Goal: Information Seeking & Learning: Compare options

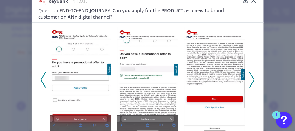
scroll to position [30, 0]
click at [41, 80] on polyline at bounding box center [43, 79] width 4 height 15
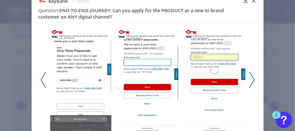
click at [42, 74] on icon at bounding box center [43, 80] width 5 height 16
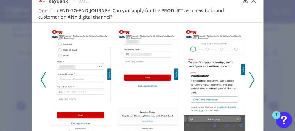
click at [42, 74] on icon at bounding box center [43, 80] width 5 height 16
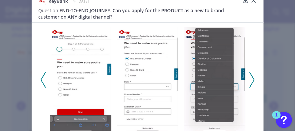
click at [42, 74] on icon at bounding box center [43, 80] width 5 height 16
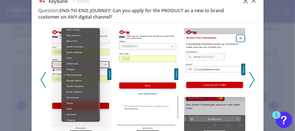
click at [42, 74] on icon at bounding box center [43, 80] width 5 height 16
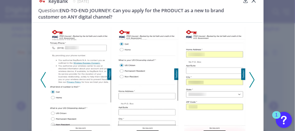
click at [42, 74] on icon at bounding box center [43, 80] width 5 height 16
click at [44, 76] on icon at bounding box center [43, 80] width 5 height 16
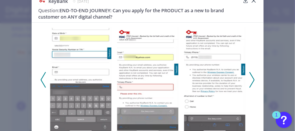
click at [44, 76] on icon at bounding box center [43, 80] width 5 height 16
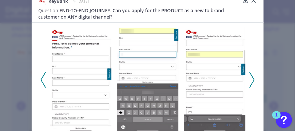
click at [44, 76] on icon at bounding box center [43, 80] width 5 height 16
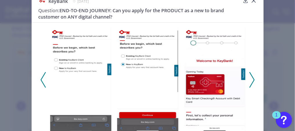
click at [44, 76] on icon at bounding box center [43, 80] width 5 height 16
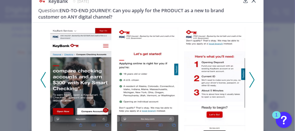
click at [251, 76] on icon at bounding box center [252, 80] width 5 height 16
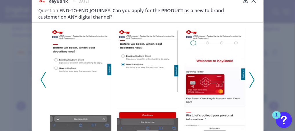
click at [251, 76] on icon at bounding box center [252, 80] width 5 height 16
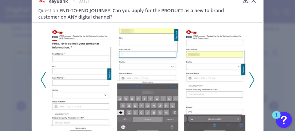
click at [251, 76] on icon at bounding box center [252, 80] width 5 height 16
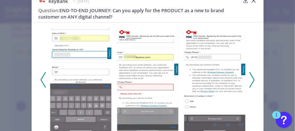
click at [251, 76] on icon at bounding box center [252, 80] width 5 height 16
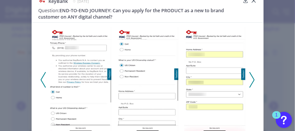
click at [251, 76] on icon at bounding box center [252, 80] width 5 height 16
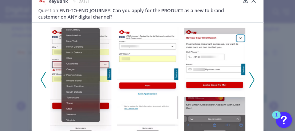
click at [251, 76] on icon at bounding box center [252, 80] width 5 height 16
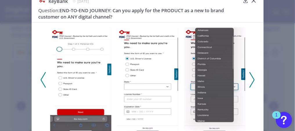
click at [251, 76] on icon at bounding box center [252, 80] width 5 height 16
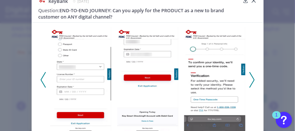
click at [251, 76] on icon at bounding box center [252, 80] width 5 height 16
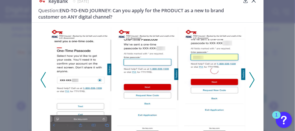
click at [251, 76] on icon at bounding box center [252, 80] width 5 height 16
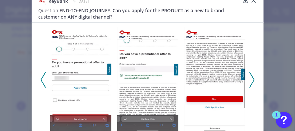
click at [251, 76] on icon at bounding box center [252, 80] width 5 height 16
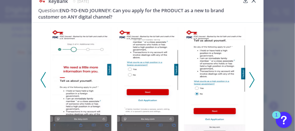
click at [251, 76] on icon at bounding box center [252, 80] width 5 height 16
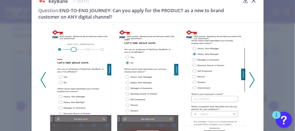
click at [251, 76] on icon at bounding box center [252, 80] width 5 height 16
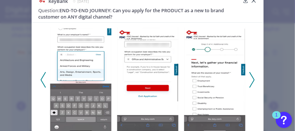
click at [251, 76] on icon at bounding box center [252, 80] width 5 height 16
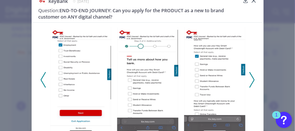
click at [41, 75] on icon at bounding box center [43, 80] width 5 height 16
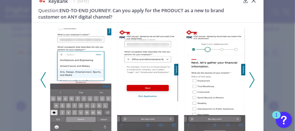
click at [41, 75] on icon at bounding box center [43, 80] width 5 height 16
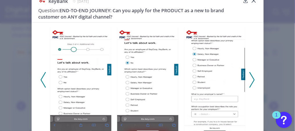
click at [41, 75] on icon at bounding box center [43, 80] width 5 height 16
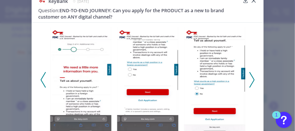
click at [41, 75] on icon at bounding box center [43, 80] width 5 height 16
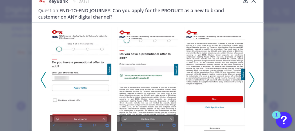
click at [252, 77] on icon at bounding box center [252, 80] width 5 height 16
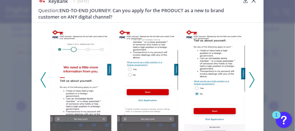
click at [217, 59] on img at bounding box center [214, 79] width 61 height 105
click at [253, 81] on icon at bounding box center [252, 80] width 5 height 16
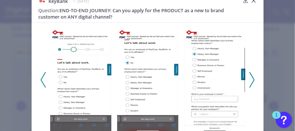
click at [251, 77] on polyline at bounding box center [252, 79] width 4 height 15
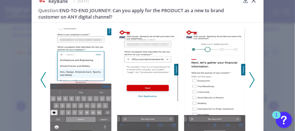
click at [253, 81] on polyline at bounding box center [252, 79] width 4 height 15
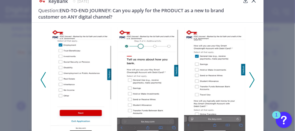
click at [252, 84] on icon at bounding box center [252, 80] width 5 height 16
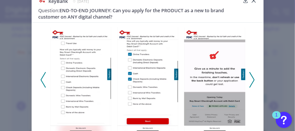
click at [41, 80] on icon at bounding box center [43, 80] width 5 height 16
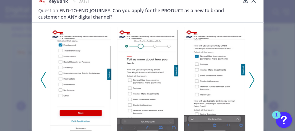
click at [252, 82] on polyline at bounding box center [252, 79] width 4 height 15
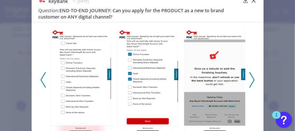
click at [250, 85] on polyline at bounding box center [252, 79] width 4 height 15
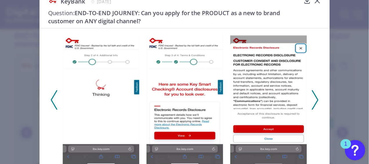
scroll to position [12, 0]
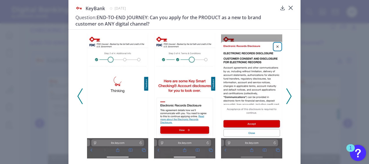
click at [75, 98] on div at bounding box center [185, 94] width 232 height 130
click at [76, 97] on div at bounding box center [185, 94] width 232 height 130
click at [80, 96] on icon at bounding box center [80, 96] width 5 height 16
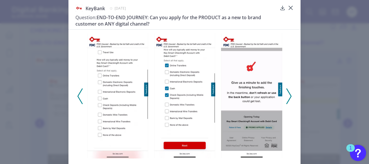
click at [84, 95] on div at bounding box center [117, 95] width 67 height 125
click at [80, 96] on icon at bounding box center [80, 96] width 5 height 16
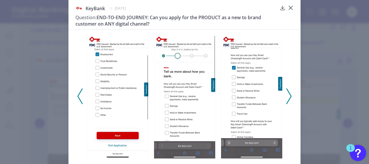
click at [80, 96] on icon at bounding box center [80, 96] width 5 height 16
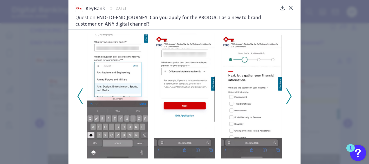
click at [290, 99] on icon at bounding box center [289, 96] width 5 height 16
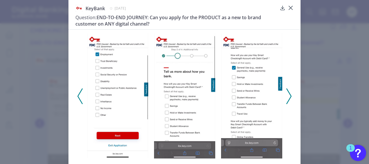
click at [79, 96] on icon at bounding box center [80, 96] width 5 height 16
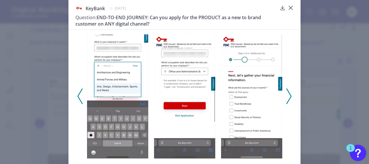
click at [80, 95] on icon at bounding box center [80, 96] width 5 height 16
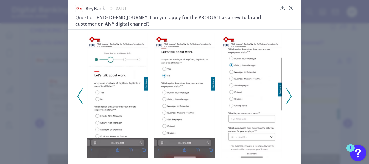
click at [78, 93] on icon at bounding box center [80, 96] width 5 height 16
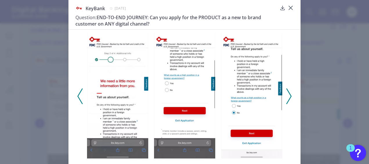
click at [287, 91] on polyline at bounding box center [289, 96] width 4 height 15
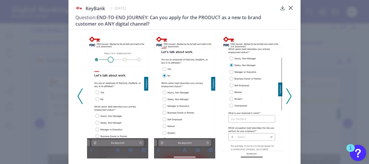
drag, startPoint x: 246, startPoint y: 85, endPoint x: 220, endPoint y: 103, distance: 31.0
click at [221, 103] on img at bounding box center [251, 95] width 61 height 125
click at [290, 99] on icon at bounding box center [289, 96] width 5 height 16
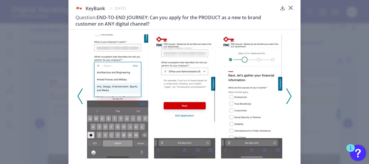
click at [78, 92] on icon at bounding box center [80, 96] width 5 height 16
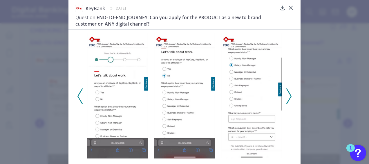
click at [289, 96] on icon at bounding box center [289, 96] width 5 height 16
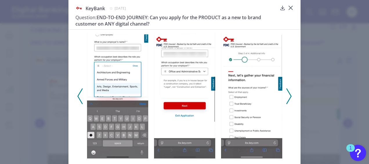
click at [288, 96] on icon at bounding box center [289, 96] width 5 height 16
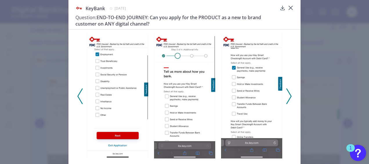
click at [288, 96] on icon at bounding box center [289, 96] width 5 height 16
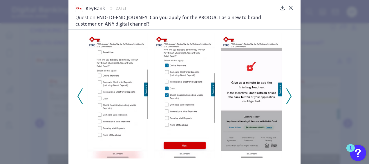
click at [288, 96] on icon at bounding box center [289, 96] width 5 height 16
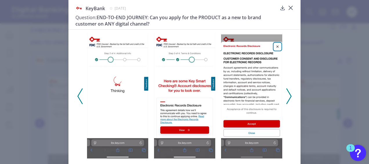
click at [288, 96] on icon at bounding box center [289, 96] width 5 height 16
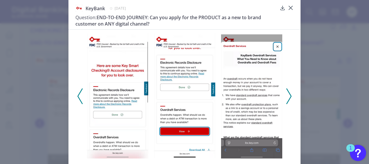
click at [288, 96] on icon at bounding box center [289, 96] width 5 height 16
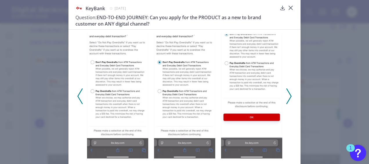
click at [288, 96] on icon at bounding box center [289, 96] width 5 height 16
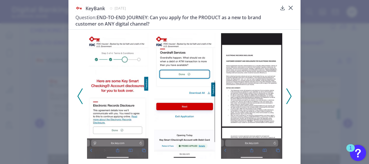
click at [288, 96] on icon at bounding box center [289, 96] width 5 height 16
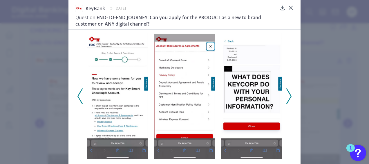
click at [288, 96] on icon at bounding box center [289, 96] width 5 height 16
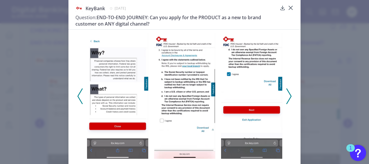
click at [288, 96] on icon at bounding box center [289, 96] width 5 height 16
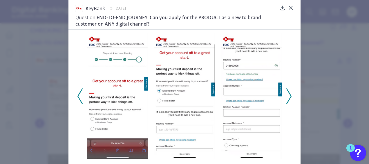
click at [288, 96] on icon at bounding box center [289, 96] width 5 height 16
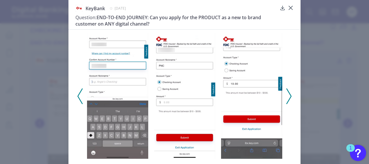
click at [79, 93] on polyline at bounding box center [80, 96] width 4 height 15
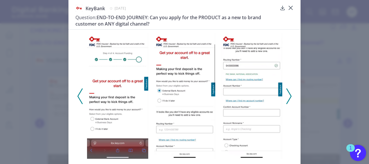
click at [287, 94] on icon at bounding box center [289, 96] width 5 height 16
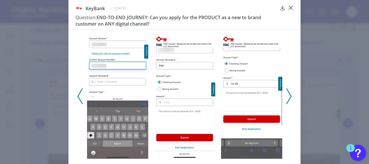
click at [287, 94] on icon at bounding box center [289, 96] width 5 height 16
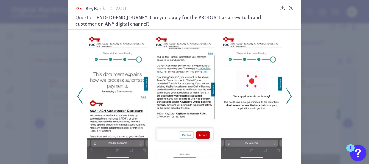
click at [287, 94] on icon at bounding box center [289, 96] width 5 height 16
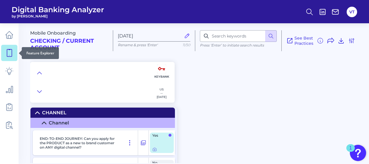
click at [9, 55] on icon at bounding box center [9, 53] width 8 height 8
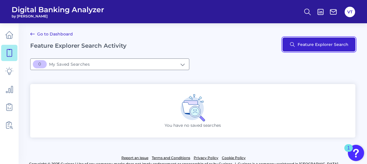
click at [293, 47] on button "Feature Explorer Search" at bounding box center [319, 44] width 73 height 14
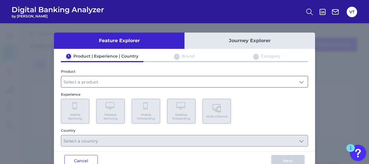
click at [201, 82] on input "text" at bounding box center [184, 81] width 247 height 11
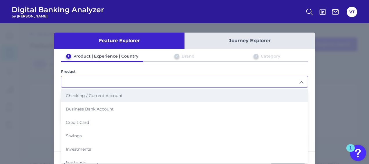
click at [139, 96] on li "Checking / Current Account" at bounding box center [184, 95] width 247 height 13
type input "Checking / Current Account"
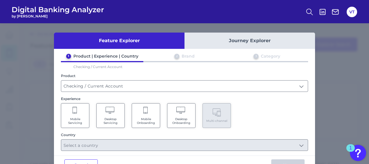
click at [147, 119] on span "Mobile Onboarding" at bounding box center [146, 121] width 22 height 8
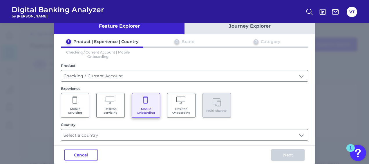
scroll to position [23, 0]
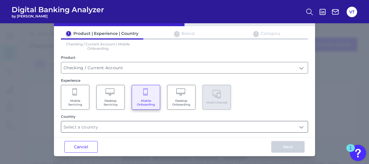
click at [150, 124] on input "text" at bounding box center [184, 126] width 247 height 11
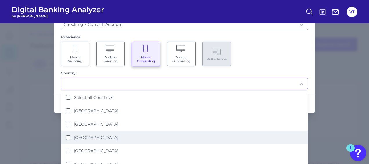
scroll to position [66, 0]
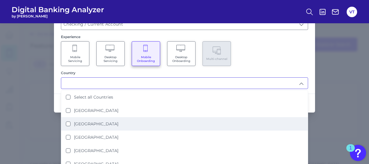
click at [120, 121] on li "[GEOGRAPHIC_DATA]" at bounding box center [184, 123] width 247 height 13
type input "[GEOGRAPHIC_DATA]"
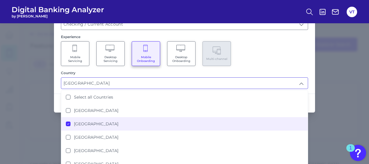
scroll to position [0, 0]
click at [293, 106] on div "Feature Explorer Journey Explorer 1 Product | Experience | Country 2 Brand 3 Ca…" at bounding box center [184, 93] width 369 height 141
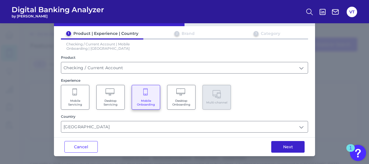
click at [288, 131] on button "Next" at bounding box center [288, 147] width 33 height 12
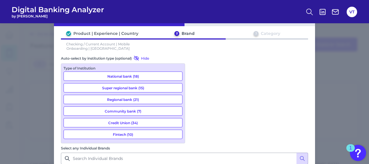
scroll to position [784, 0]
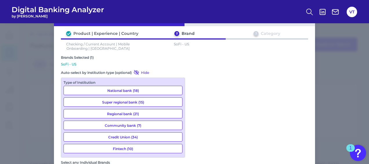
click at [293, 116] on div "Feature Explorer Journey Explorer Product | Experience | Country 2 Brand 3 Cate…" at bounding box center [184, 93] width 369 height 141
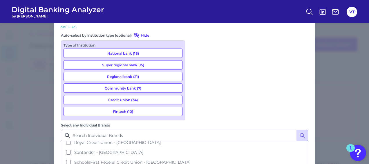
scroll to position [60, 0]
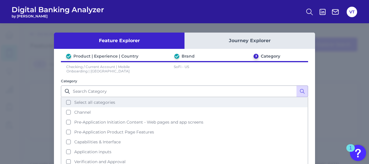
click at [113, 101] on span "Select all categories" at bounding box center [94, 102] width 41 height 5
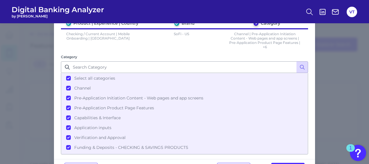
scroll to position [55, 0]
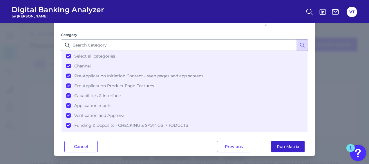
click at [280, 131] on button "Run Matrix" at bounding box center [288, 147] width 33 height 12
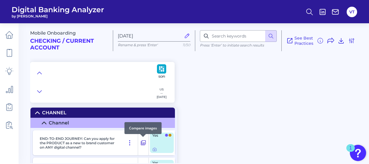
click at [145, 131] on icon at bounding box center [144, 142] width 6 height 7
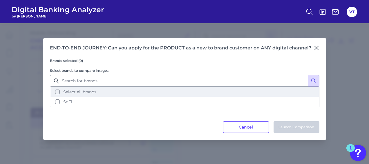
click at [58, 94] on button "Select all brands" at bounding box center [185, 92] width 269 height 10
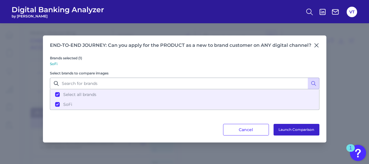
click at [291, 128] on button "Launch Comparison" at bounding box center [297, 130] width 46 height 12
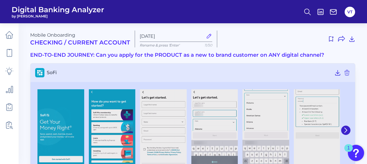
click at [204, 117] on img at bounding box center [214, 130] width 47 height 82
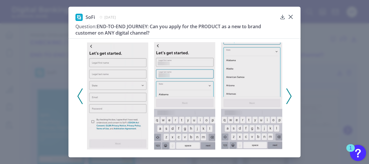
click at [288, 99] on icon at bounding box center [289, 96] width 5 height 16
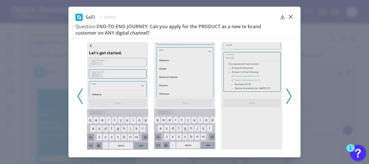
click at [80, 94] on icon at bounding box center [80, 96] width 5 height 16
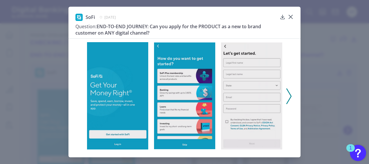
click at [290, 97] on icon at bounding box center [289, 96] width 5 height 16
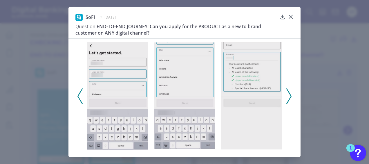
click at [290, 97] on icon at bounding box center [289, 96] width 5 height 16
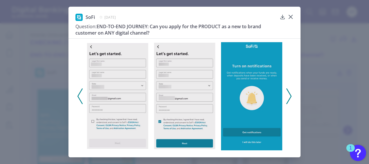
click at [290, 97] on icon at bounding box center [289, 96] width 5 height 16
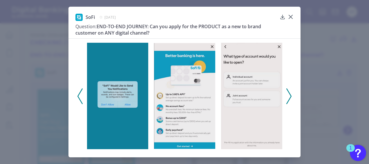
click at [290, 97] on icon at bounding box center [289, 96] width 5 height 16
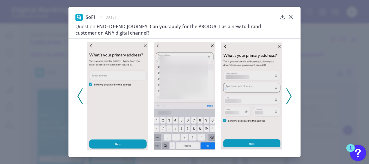
click at [78, 95] on icon at bounding box center [80, 96] width 5 height 16
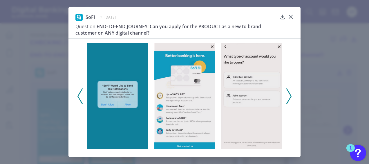
click at [290, 95] on icon at bounding box center [289, 96] width 5 height 16
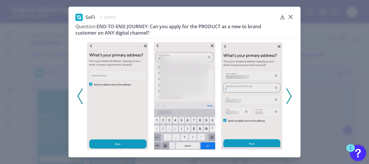
click at [78, 96] on polyline at bounding box center [80, 96] width 4 height 15
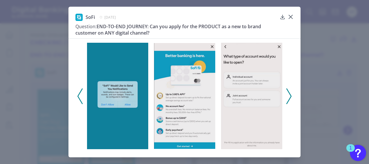
click at [290, 95] on icon at bounding box center [289, 96] width 5 height 16
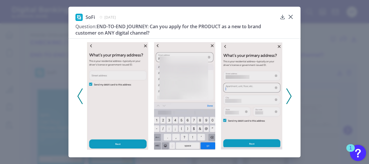
click at [294, 97] on div at bounding box center [185, 94] width 232 height 112
click at [291, 97] on icon at bounding box center [289, 96] width 5 height 16
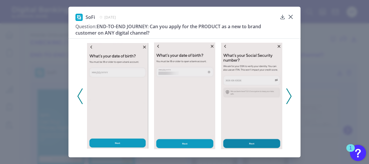
click at [293, 93] on div at bounding box center [185, 94] width 232 height 112
click at [290, 96] on icon at bounding box center [289, 96] width 5 height 16
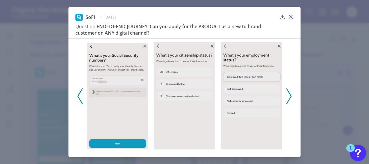
click at [290, 95] on icon at bounding box center [289, 96] width 5 height 16
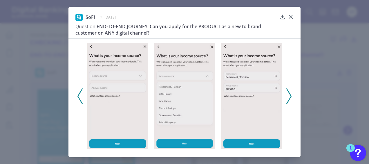
click at [82, 98] on icon at bounding box center [80, 96] width 5 height 16
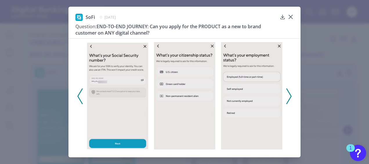
click at [291, 95] on polyline at bounding box center [289, 96] width 4 height 15
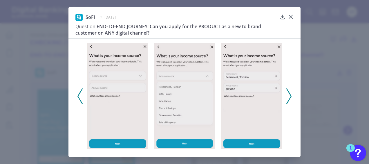
click at [79, 92] on icon at bounding box center [80, 96] width 5 height 16
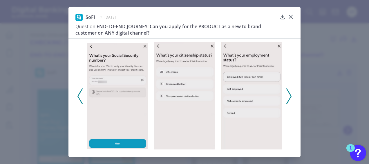
click at [291, 96] on polyline at bounding box center [289, 96] width 4 height 15
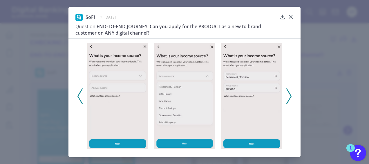
click at [289, 94] on icon at bounding box center [289, 96] width 5 height 16
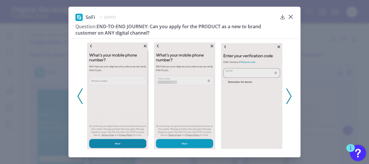
click at [78, 91] on icon at bounding box center [80, 96] width 5 height 16
